Goal: Communication & Community: Answer question/provide support

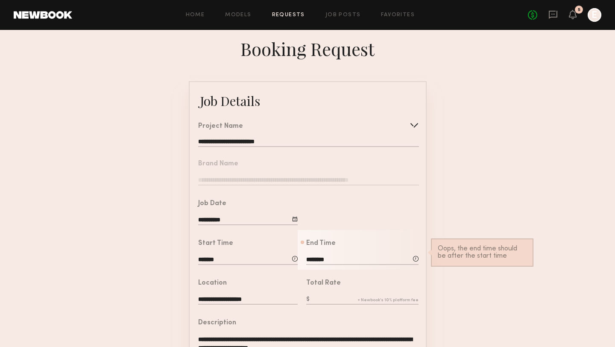
scroll to position [121, 0]
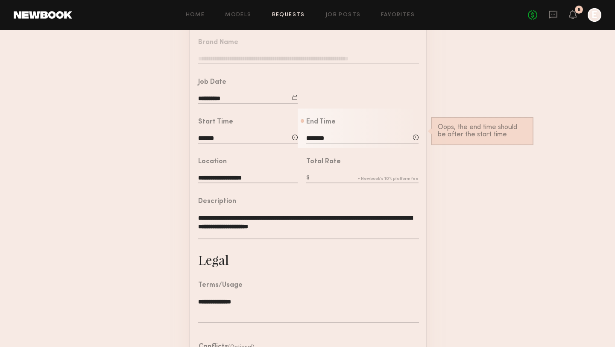
click at [24, 18] on link at bounding box center [43, 15] width 59 height 8
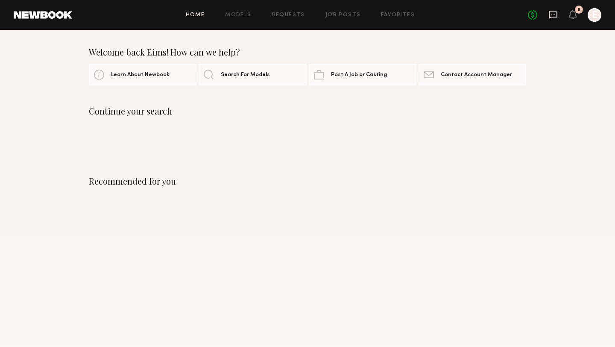
click at [552, 15] on icon at bounding box center [553, 14] width 3 height 1
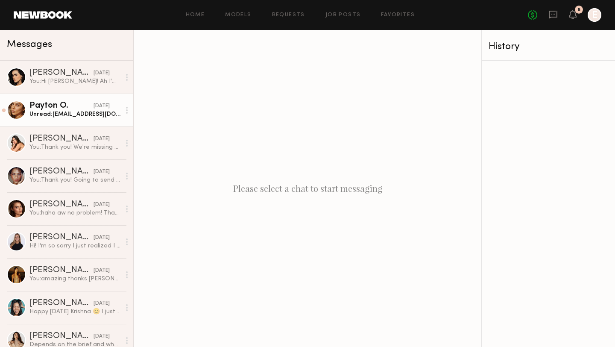
click at [82, 114] on div "Unread: paytonobill@gmail.com" at bounding box center [74, 114] width 91 height 8
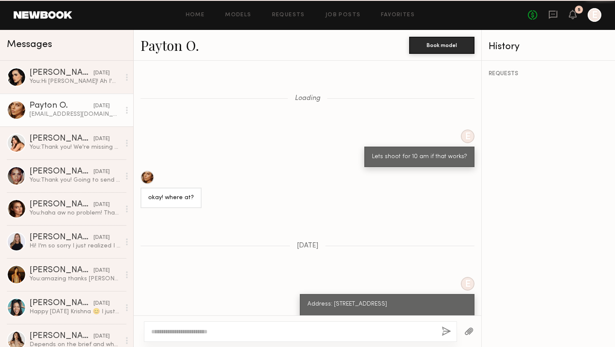
scroll to position [1816, 0]
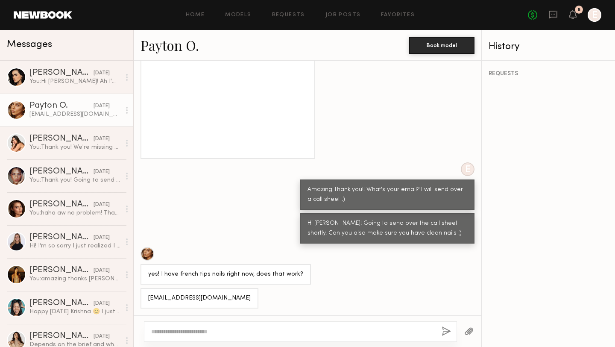
click at [214, 327] on div at bounding box center [300, 331] width 313 height 21
click at [215, 326] on div at bounding box center [300, 331] width 313 height 21
click at [215, 330] on textarea at bounding box center [293, 331] width 284 height 9
type textarea "**********"
click at [444, 329] on button "button" at bounding box center [446, 331] width 9 height 11
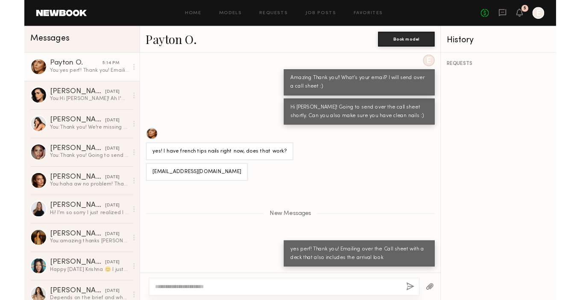
scroll to position [1968, 0]
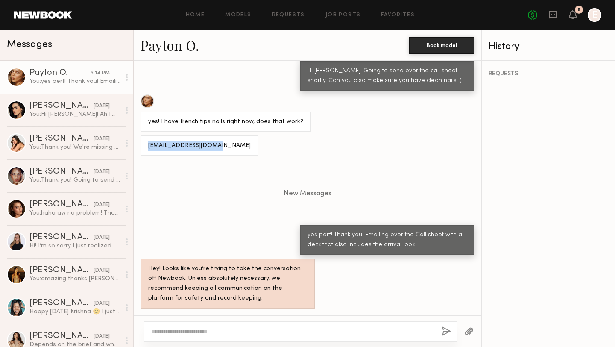
drag, startPoint x: 217, startPoint y: 147, endPoint x: 147, endPoint y: 144, distance: 70.6
click at [147, 144] on div "paytonobill@gmail.com" at bounding box center [200, 145] width 118 height 21
copy div "paytonobill@gmail.com"
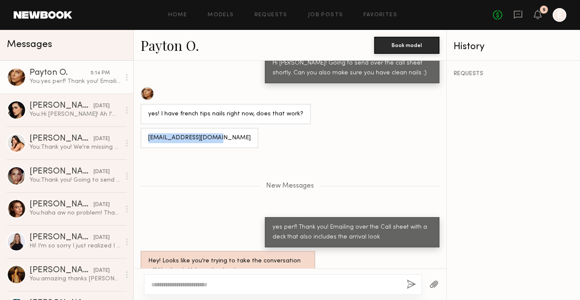
scroll to position [2015, 0]
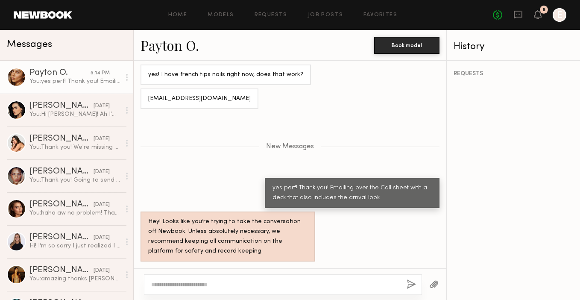
click at [200, 284] on textarea at bounding box center [275, 284] width 249 height 9
paste textarea "**********"
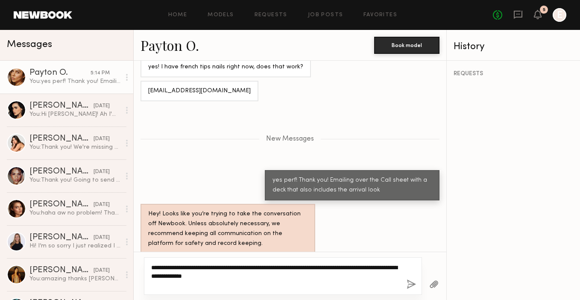
type textarea "**********"
click at [409, 282] on button "button" at bounding box center [411, 284] width 9 height 11
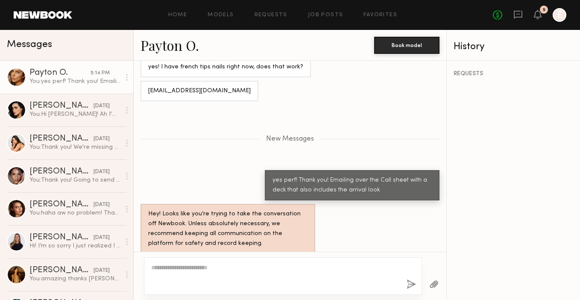
scroll to position [2076, 0]
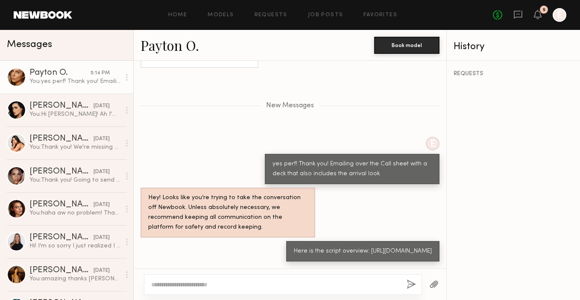
click at [342, 281] on textarea at bounding box center [275, 284] width 249 height 9
type textarea "**********"
click at [411, 284] on button "button" at bounding box center [411, 284] width 9 height 11
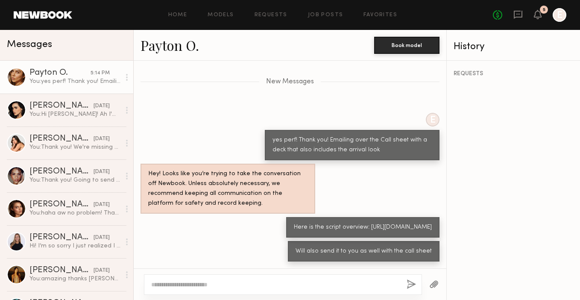
scroll to position [2153, 0]
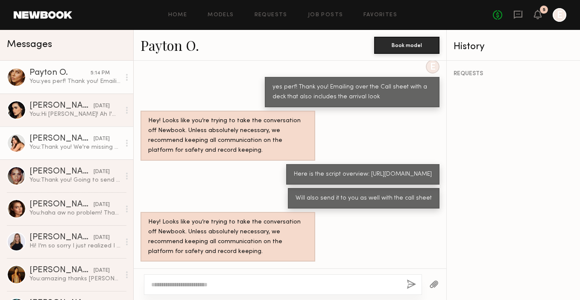
click at [55, 144] on div "You: Thank you! We're missing the release form can you send that too" at bounding box center [74, 147] width 91 height 8
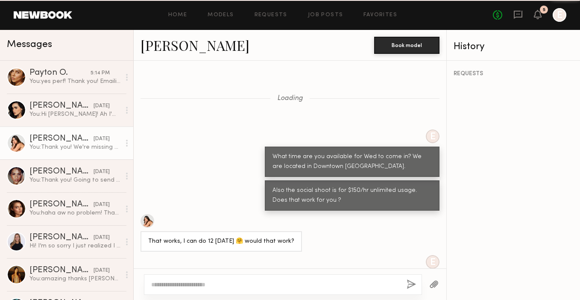
scroll to position [1122, 0]
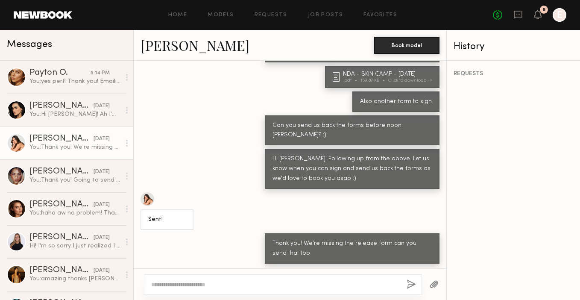
click at [179, 287] on textarea at bounding box center [275, 284] width 249 height 9
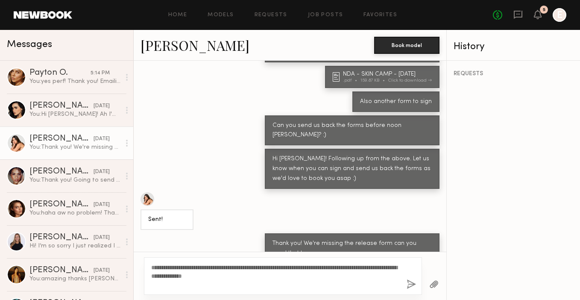
type textarea "**********"
click at [412, 285] on button "button" at bounding box center [411, 284] width 9 height 11
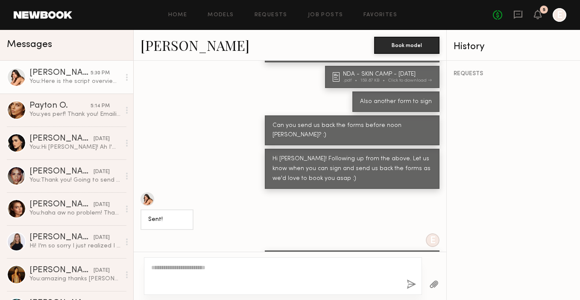
scroll to position [1248, 0]
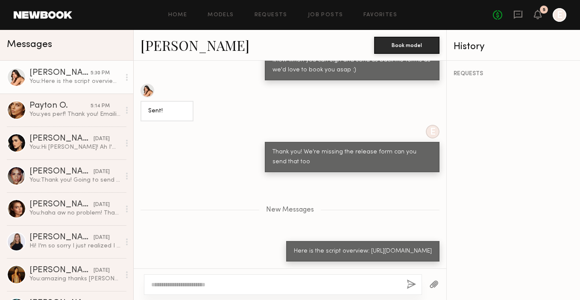
click at [332, 281] on textarea at bounding box center [275, 284] width 249 height 9
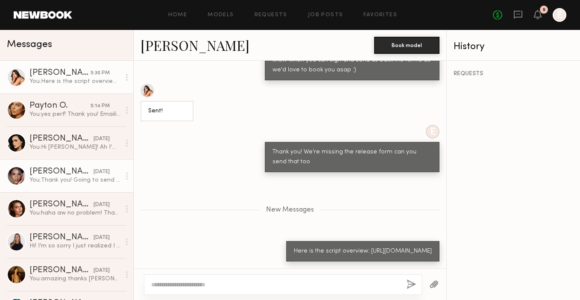
click at [60, 182] on div "You: Thank you! Going to send over the call sheet here shortly. Can you make su…" at bounding box center [74, 180] width 91 height 8
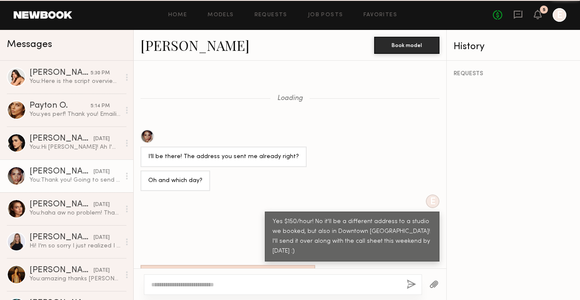
scroll to position [1064, 0]
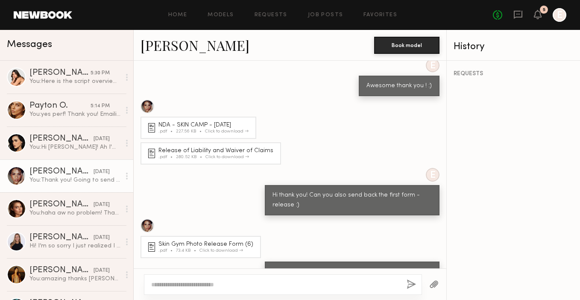
click at [207, 288] on textarea at bounding box center [275, 284] width 249 height 9
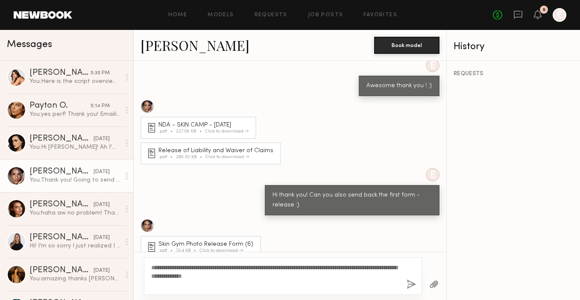
type textarea "**********"
click at [412, 284] on button "button" at bounding box center [411, 284] width 9 height 11
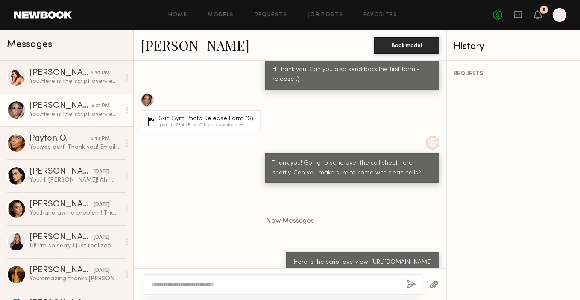
scroll to position [1206, 0]
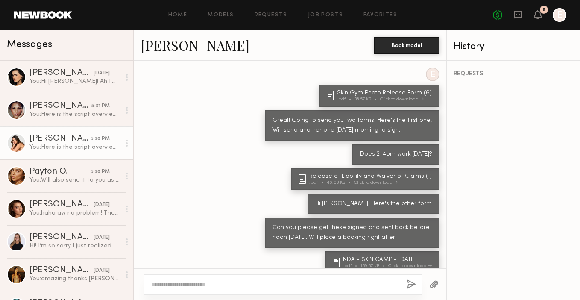
scroll to position [569, 0]
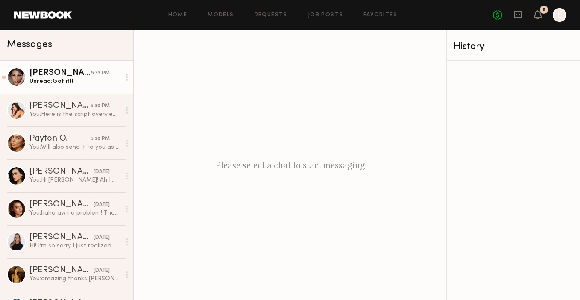
click at [59, 81] on div "Unread: Got it!!" at bounding box center [74, 81] width 91 height 8
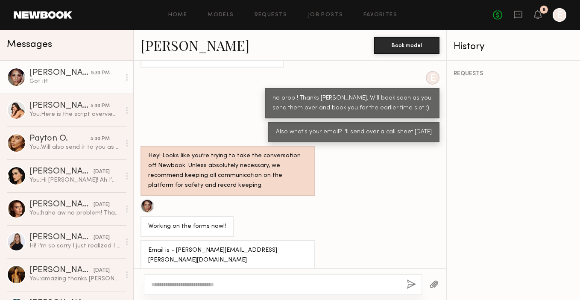
scroll to position [1013, 0]
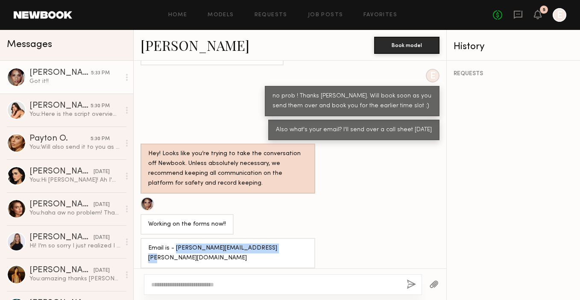
drag, startPoint x: 272, startPoint y: 229, endPoint x: 175, endPoint y: 225, distance: 97.1
click at [175, 238] on div "Email is - Alexandra.gabrielle.w@gmail.com" at bounding box center [228, 253] width 175 height 30
copy div "Alexandra.gabrielle.w@gmail.com"
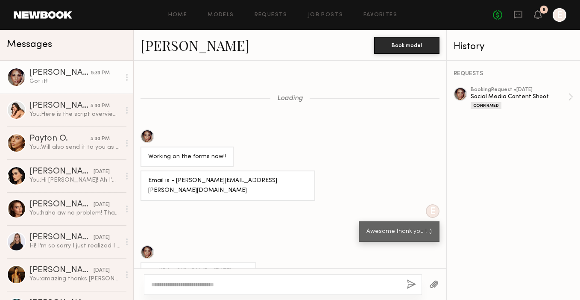
click at [197, 285] on textarea at bounding box center [275, 284] width 249 height 9
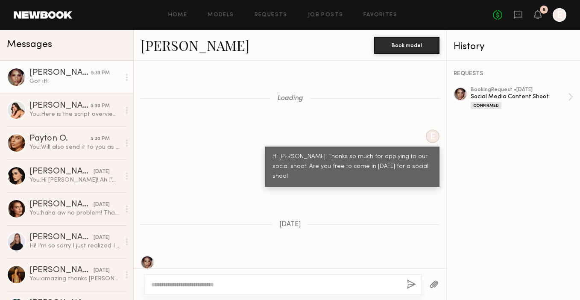
scroll to position [3003, 0]
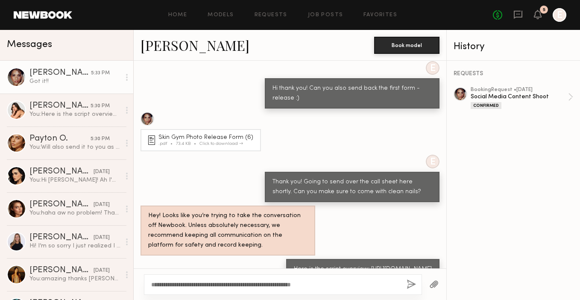
type textarea "**********"
click at [412, 284] on button "button" at bounding box center [411, 284] width 9 height 11
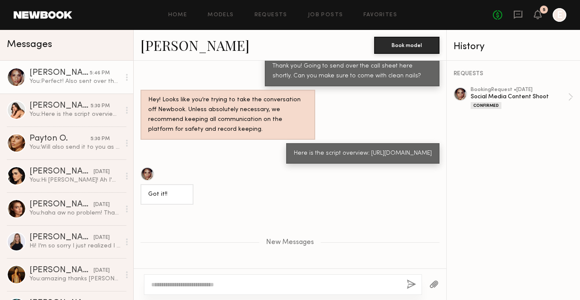
scroll to position [3172, 0]
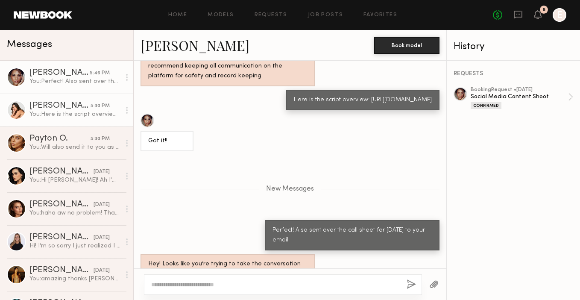
click at [64, 113] on div "You: Here is the script overview: https://docs.google.com/spreadsheets/d/1gJHVj…" at bounding box center [74, 114] width 91 height 8
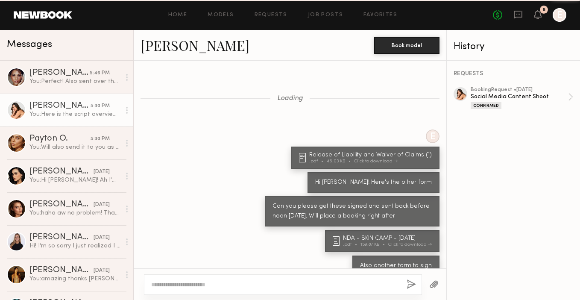
scroll to position [217, 0]
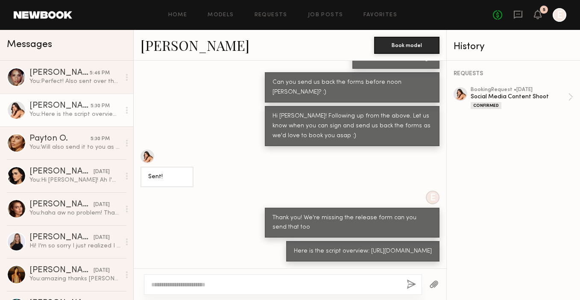
click at [231, 283] on textarea at bounding box center [275, 284] width 249 height 9
drag, startPoint x: 253, startPoint y: 285, endPoint x: 146, endPoint y: 280, distance: 107.4
click at [146, 280] on div "**********" at bounding box center [283, 284] width 278 height 21
type textarea "**********"
click at [410, 286] on button "button" at bounding box center [411, 284] width 9 height 11
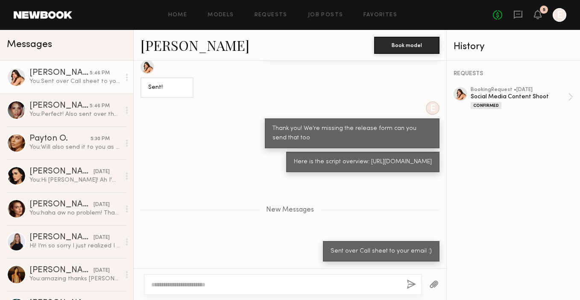
scroll to position [359, 0]
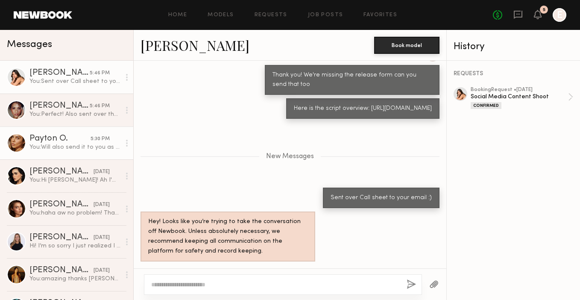
click at [74, 144] on div "You: Will also send it to you as well with the call sheet" at bounding box center [74, 147] width 91 height 8
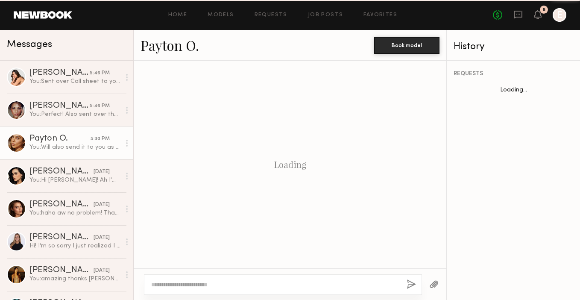
scroll to position [883, 0]
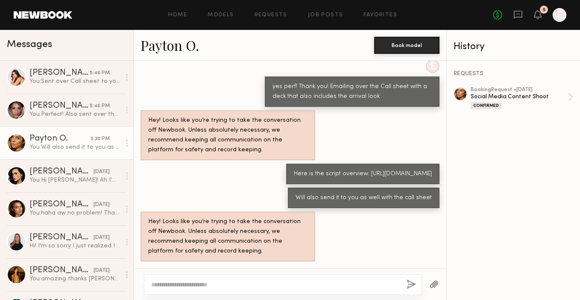
click at [209, 285] on textarea at bounding box center [275, 284] width 249 height 9
type textarea "**********"
click at [410, 283] on button "button" at bounding box center [411, 284] width 9 height 11
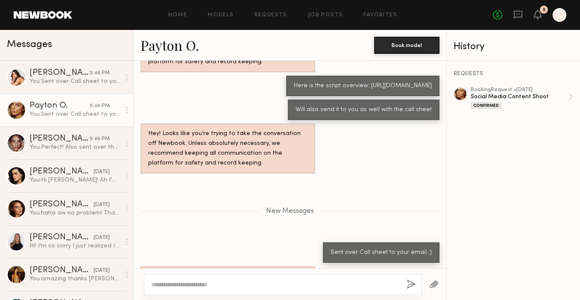
scroll to position [932, 0]
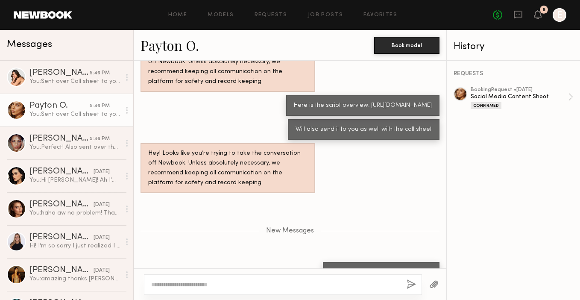
drag, startPoint x: 420, startPoint y: 126, endPoint x: 273, endPoint y: 106, distance: 148.3
click at [294, 106] on div "Here is the script overview: [URL][DOMAIN_NAME]" at bounding box center [363, 106] width 138 height 10
copy div "Here is the script overview: [URL][DOMAIN_NAME]"
